Goal: Information Seeking & Learning: Learn about a topic

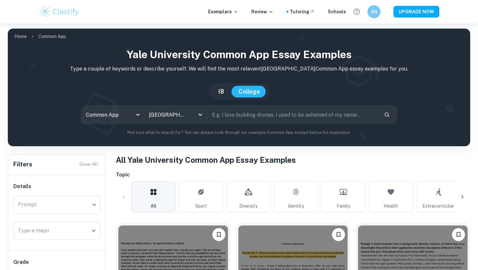
scroll to position [177, 0]
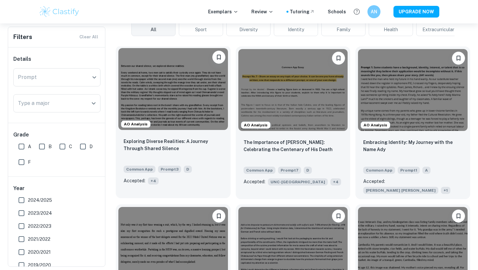
click at [202, 107] on img at bounding box center [173, 89] width 110 height 82
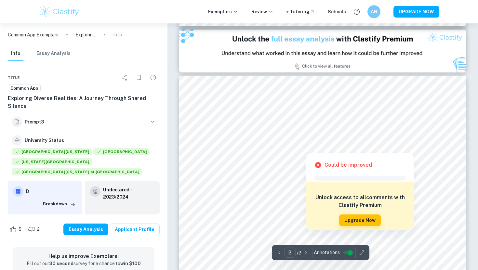
scroll to position [329, 0]
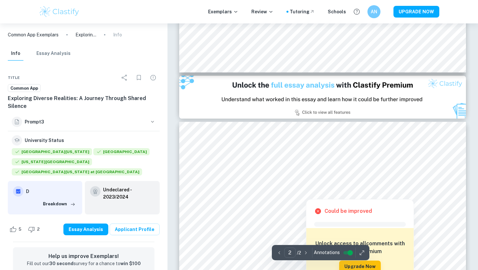
type input "1"
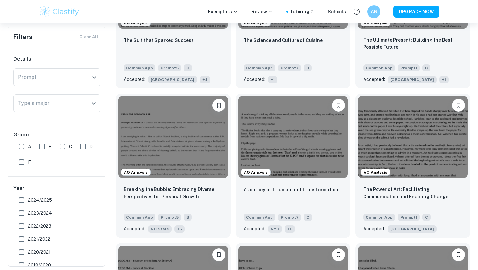
scroll to position [438, 0]
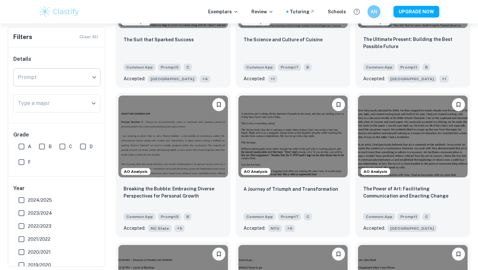
click at [81, 77] on div "​ Prompt" at bounding box center [56, 77] width 87 height 18
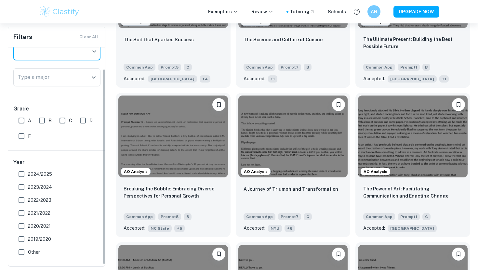
scroll to position [0, 0]
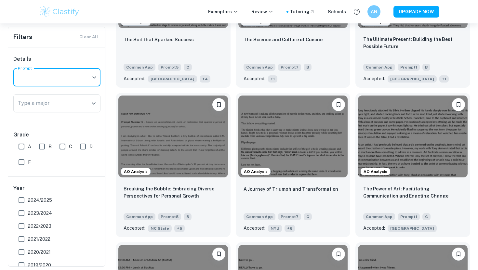
click at [90, 31] on div "Filters Clear All" at bounding box center [56, 37] width 97 height 20
click at [90, 33] on div "Filters Clear All" at bounding box center [56, 37] width 97 height 20
click at [90, 37] on div "Filters Clear All" at bounding box center [56, 37] width 97 height 20
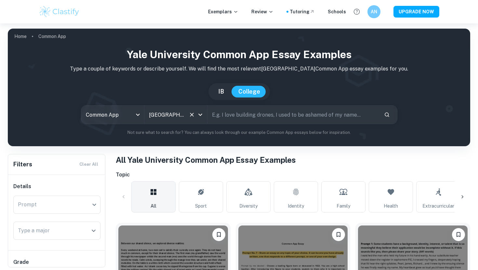
click at [201, 116] on icon "Open" at bounding box center [201, 115] width 8 height 8
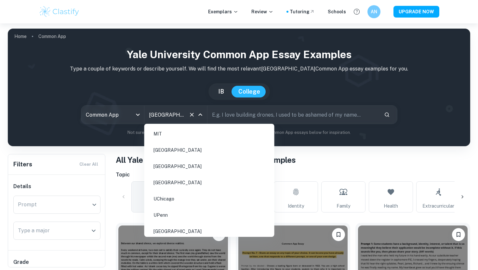
click at [197, 152] on li "[GEOGRAPHIC_DATA]" at bounding box center [209, 150] width 125 height 15
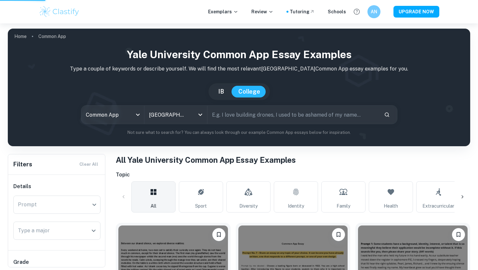
type input "[GEOGRAPHIC_DATA]"
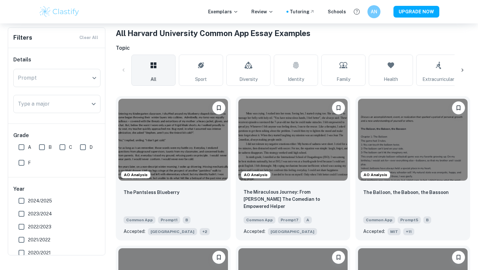
scroll to position [134, 0]
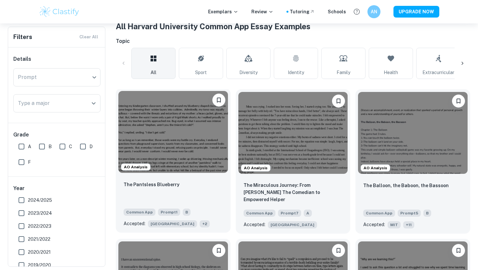
click at [204, 129] on img at bounding box center [173, 132] width 110 height 82
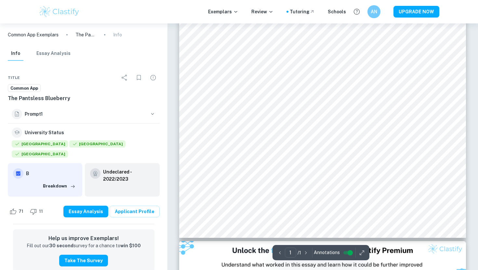
scroll to position [215, 0]
